Goal: Find specific page/section: Find specific page/section

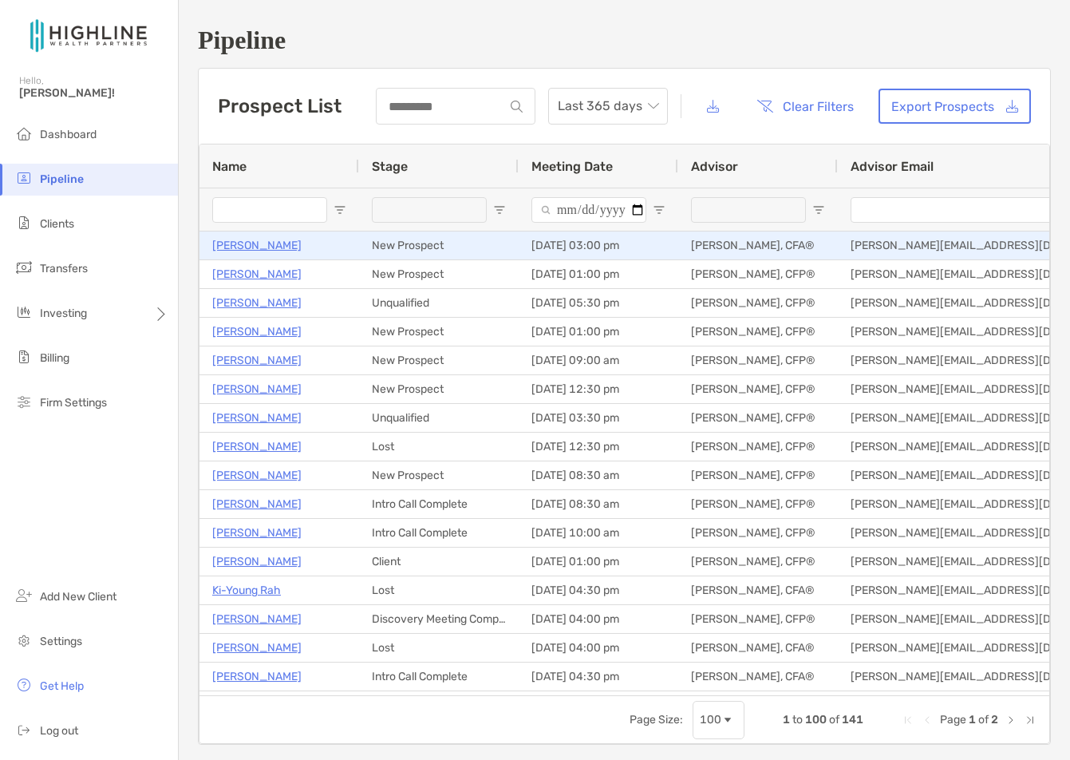
click at [253, 248] on p "[PERSON_NAME]" at bounding box center [256, 245] width 89 height 20
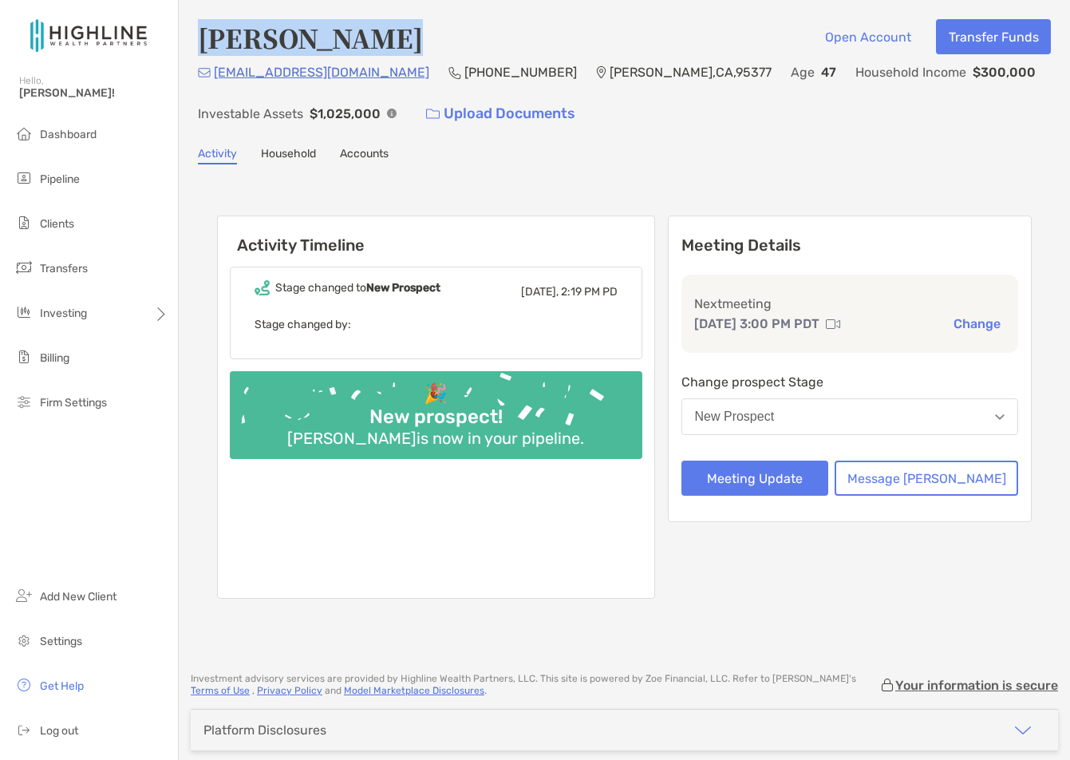
drag, startPoint x: 383, startPoint y: 45, endPoint x: 203, endPoint y: 49, distance: 180.4
click at [203, 49] on div "Sergio Franco Open Account Transfer Funds" at bounding box center [624, 37] width 853 height 37
copy h4 "[PERSON_NAME]"
click at [363, 74] on div "sfranco1021@gmail.com (510) 378-2057 Tracy , CA , 95377 Age 47 Household Income…" at bounding box center [624, 96] width 853 height 69
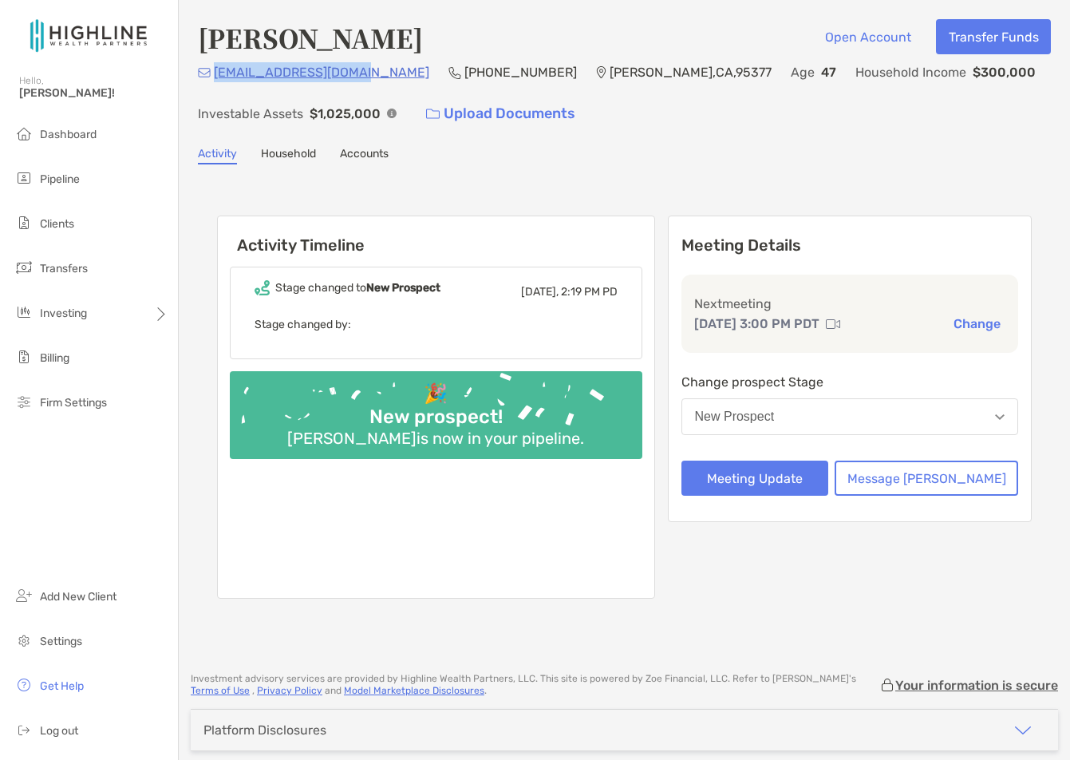
drag, startPoint x: 360, startPoint y: 73, endPoint x: 215, endPoint y: 73, distance: 144.4
click at [215, 73] on div "sfranco1021@gmail.com (510) 378-2057 Tracy , CA , 95377 Age 47 Household Income…" at bounding box center [624, 96] width 853 height 69
copy p "[EMAIL_ADDRESS][DOMAIN_NAME]"
click at [682, 191] on div "Activity Timeline Stage changed to New Prospect Today, 2:19 PM PD Stage changed…" at bounding box center [624, 408] width 853 height 457
click at [83, 137] on span "Dashboard" at bounding box center [68, 135] width 57 height 14
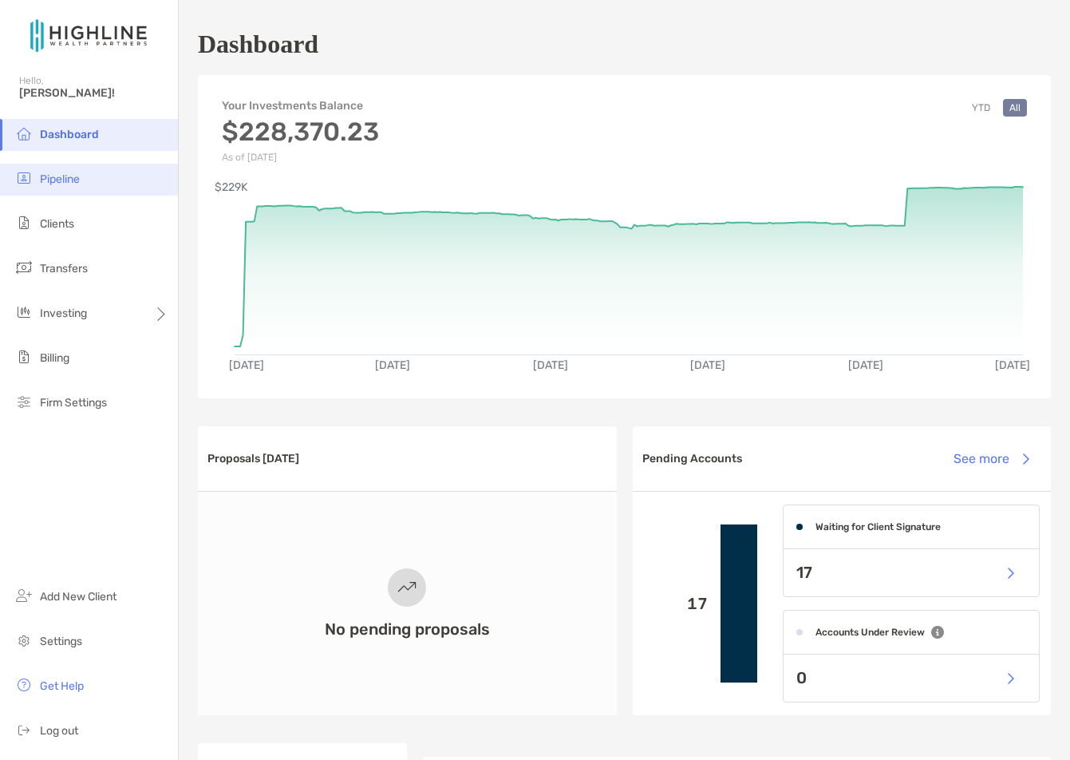
click at [83, 176] on li "Pipeline" at bounding box center [89, 180] width 178 height 32
